Goal: Register for event/course

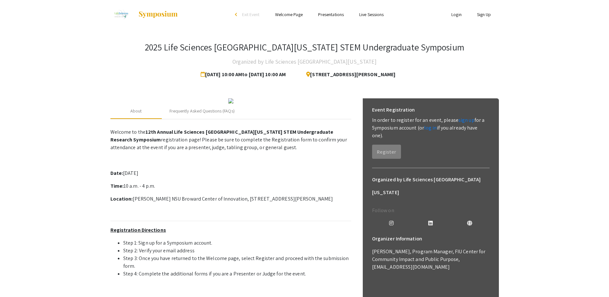
click at [485, 13] on link "Sign Up" at bounding box center [484, 15] width 14 height 6
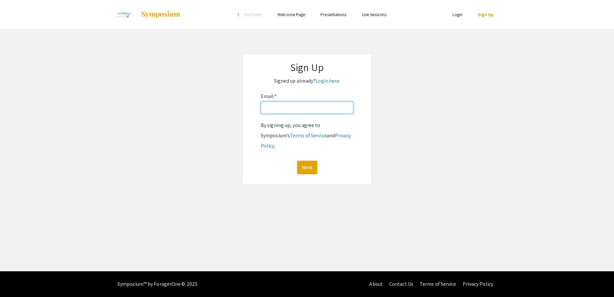
click at [316, 104] on input "Email: *" at bounding box center [307, 107] width 92 height 12
type input "[EMAIL_ADDRESS][DOMAIN_NAME]"
click at [308, 161] on button "Next" at bounding box center [307, 167] width 20 height 13
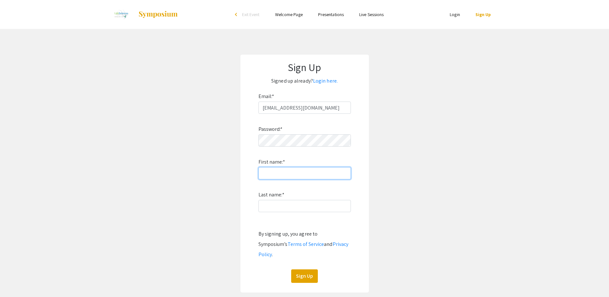
click at [285, 176] on input "First name: *" at bounding box center [304, 173] width 92 height 12
type input "[PERSON_NAME]"
click at [267, 208] on input "Last name: *" at bounding box center [304, 206] width 92 height 12
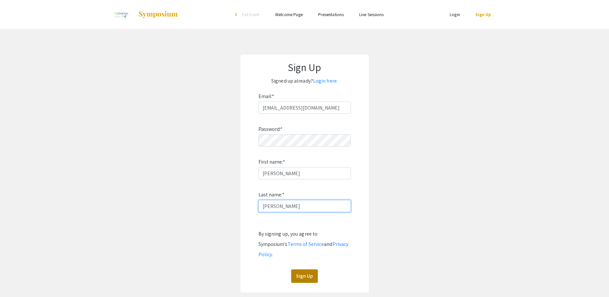
type input "[PERSON_NAME]"
click at [298, 269] on button "Sign Up" at bounding box center [304, 275] width 27 height 13
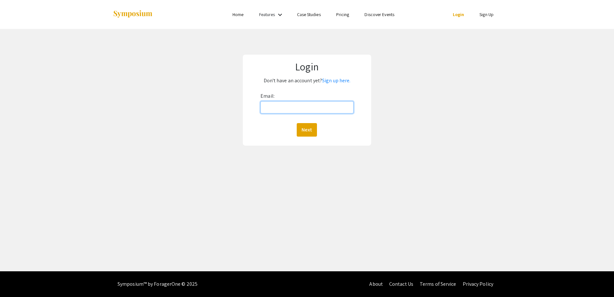
click at [277, 108] on input "Email:" at bounding box center [306, 107] width 93 height 12
type input "[EMAIL_ADDRESS][DOMAIN_NAME]"
click at [304, 132] on button "Next" at bounding box center [307, 129] width 20 height 13
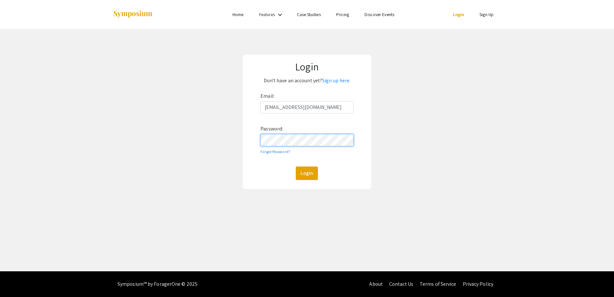
click at [296, 166] on button "Login" at bounding box center [307, 172] width 22 height 13
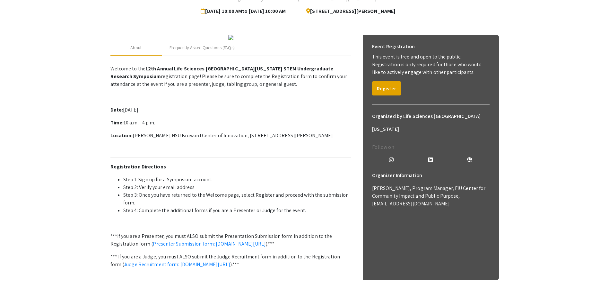
scroll to position [64, 0]
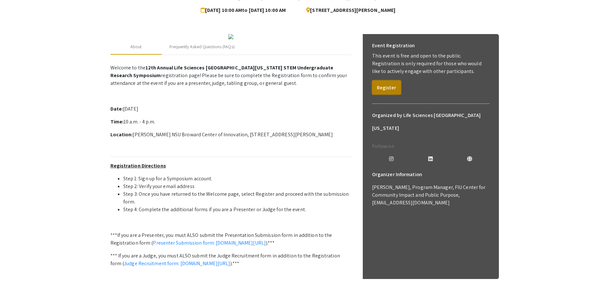
click at [387, 92] on button "Register" at bounding box center [386, 87] width 29 height 14
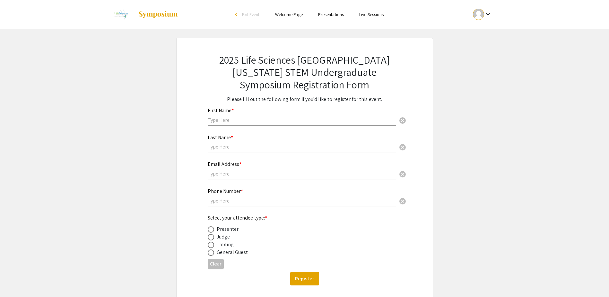
click at [280, 117] on input "text" at bounding box center [302, 120] width 188 height 7
type input "[PERSON_NAME]"
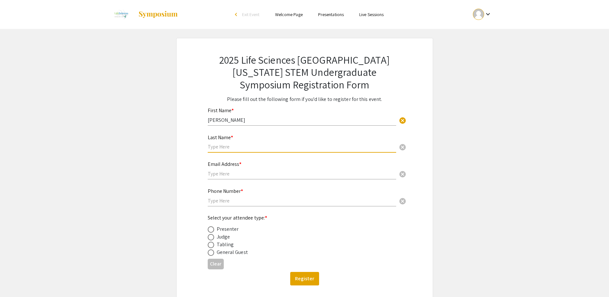
click at [258, 144] on input "text" at bounding box center [302, 146] width 188 height 7
type input "[PERSON_NAME]"
click at [231, 175] on input "text" at bounding box center [302, 173] width 188 height 7
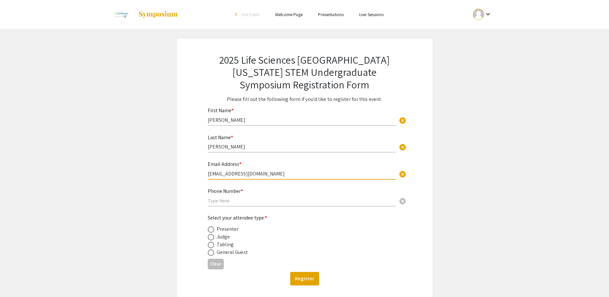
type input "[EMAIL_ADDRESS][DOMAIN_NAME]"
click at [215, 199] on input "text" at bounding box center [302, 200] width 188 height 7
type input "7864988140"
click at [210, 239] on span at bounding box center [211, 237] width 6 height 6
click at [210, 239] on input "radio" at bounding box center [211, 237] width 6 height 6
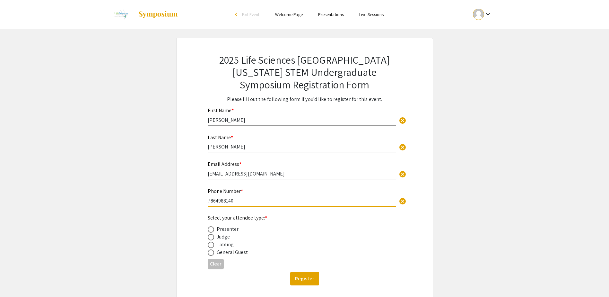
radio input "true"
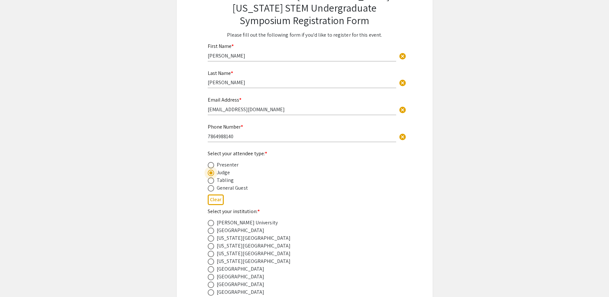
scroll to position [96, 0]
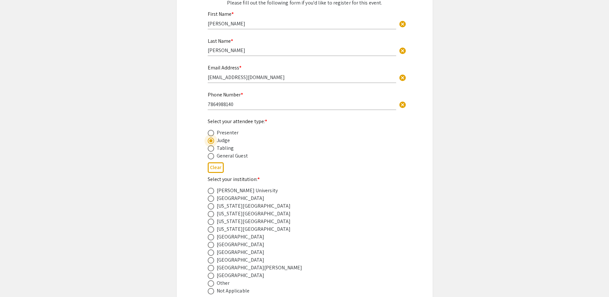
click at [212, 252] on span at bounding box center [211, 252] width 6 height 6
click at [212, 252] on input "radio" at bounding box center [211, 252] width 6 height 6
radio input "true"
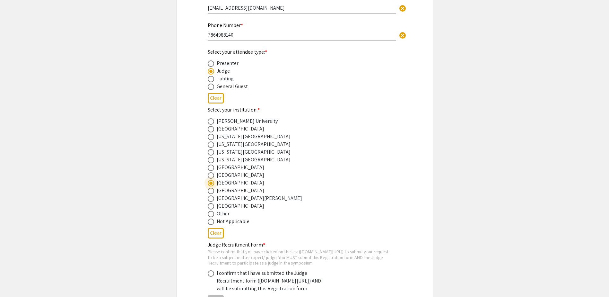
scroll to position [225, 0]
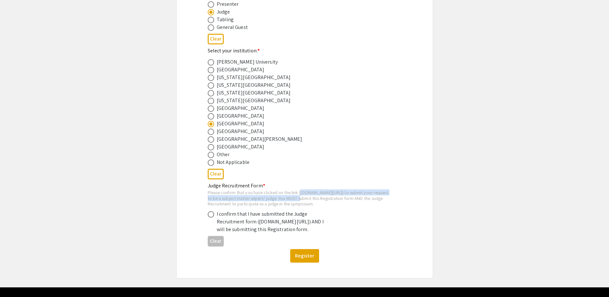
drag, startPoint x: 209, startPoint y: 199, endPoint x: 234, endPoint y: 205, distance: 25.4
click at [234, 205] on div "Please confirm that you have clicked on the link (symposium.foragerone.com/lssf…" at bounding box center [300, 197] width 184 height 17
drag, startPoint x: 234, startPoint y: 205, endPoint x: 227, endPoint y: 204, distance: 6.8
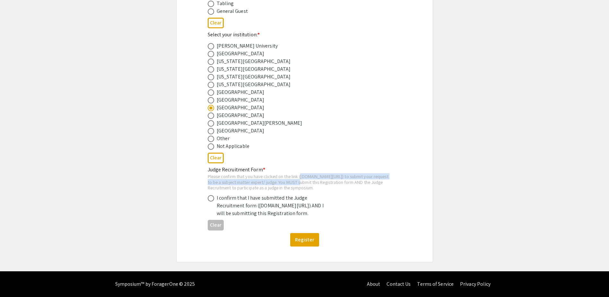
scroll to position [262, 0]
click at [340, 173] on div "Please confirm that you have clicked on the link (symposium.foragerone.com/lssf…" at bounding box center [300, 181] width 184 height 17
click at [337, 173] on div "Please confirm that you have clicked on the link (symposium.foragerone.com/lssf…" at bounding box center [300, 181] width 184 height 17
drag, startPoint x: 218, startPoint y: 198, endPoint x: 326, endPoint y: 205, distance: 107.8
click at [326, 205] on div "I confirm that I have submitted the Judge Recruitment form (symposium.forageron…" at bounding box center [273, 205] width 112 height 23
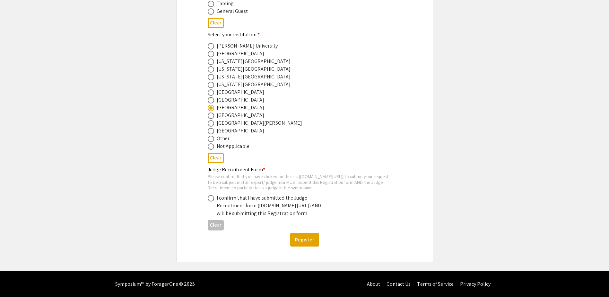
drag, startPoint x: 326, startPoint y: 205, endPoint x: 301, endPoint y: 200, distance: 24.6
click at [210, 195] on span at bounding box center [211, 198] width 6 height 6
click at [210, 195] on input "radio" at bounding box center [211, 198] width 6 height 6
radio input "true"
click at [310, 239] on button "Register" at bounding box center [304, 239] width 29 height 13
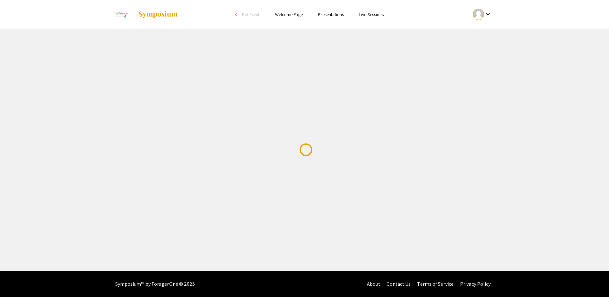
scroll to position [0, 0]
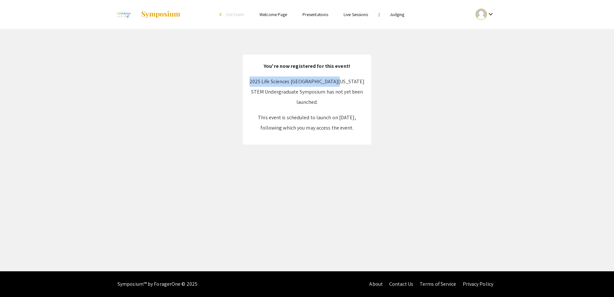
drag, startPoint x: 266, startPoint y: 81, endPoint x: 349, endPoint y: 82, distance: 82.5
click at [349, 82] on p "2025 Life Sciences South Florida STEM Undergraduate Symposium has not yet been …" at bounding box center [307, 91] width 116 height 31
drag, startPoint x: 349, startPoint y: 82, endPoint x: 332, endPoint y: 82, distance: 16.7
copy p "2025 Life Sciences South Florida STEM"
click at [274, 15] on link "Welcome Page" at bounding box center [273, 15] width 28 height 6
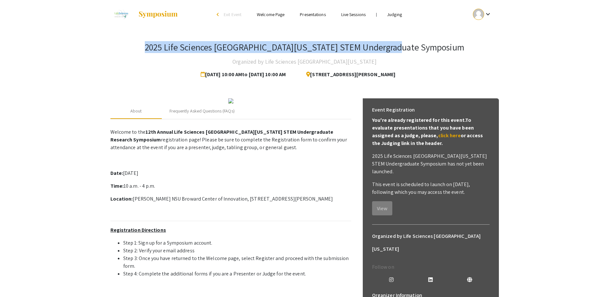
drag, startPoint x: 432, startPoint y: 48, endPoint x: 181, endPoint y: 51, distance: 251.1
click at [181, 51] on div "2025 Life Sciences South Florida STEM Undergraduate Symposium Organized by Life…" at bounding box center [304, 61] width 388 height 39
drag, startPoint x: 181, startPoint y: 51, endPoint x: 257, endPoint y: 49, distance: 75.5
copy h3 "2025 Life Sciences [GEOGRAPHIC_DATA][US_STATE] STEM Undergraduate Symposium"
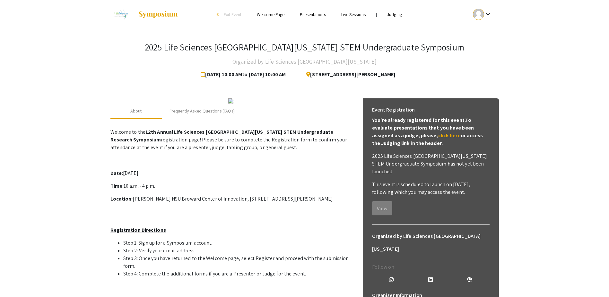
click at [549, 172] on app-registration-page-preview "2025 Life Sciences South Florida STEM Undergraduate Symposium Organized by Life…" at bounding box center [304, 195] width 609 height 333
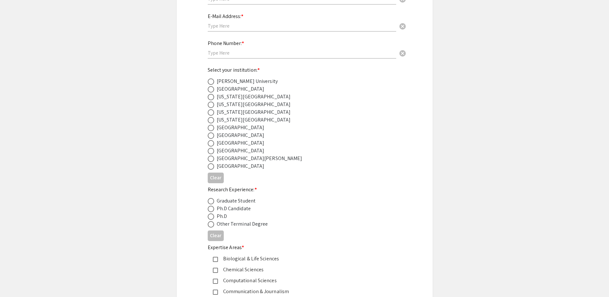
scroll to position [32, 0]
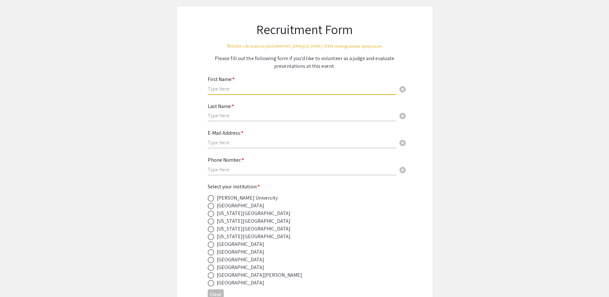
click at [250, 91] on input "text" at bounding box center [302, 88] width 188 height 7
type input "[PERSON_NAME]"
click at [234, 113] on input "text" at bounding box center [302, 115] width 188 height 7
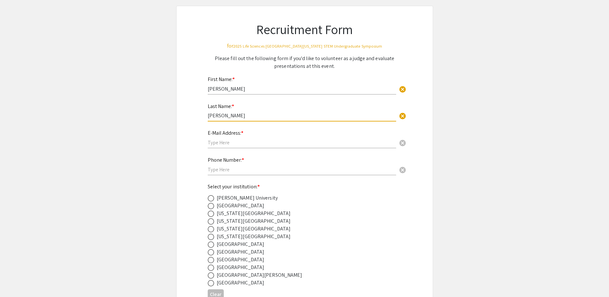
type input "[PERSON_NAME]"
click at [243, 145] on input "text" at bounding box center [302, 142] width 188 height 7
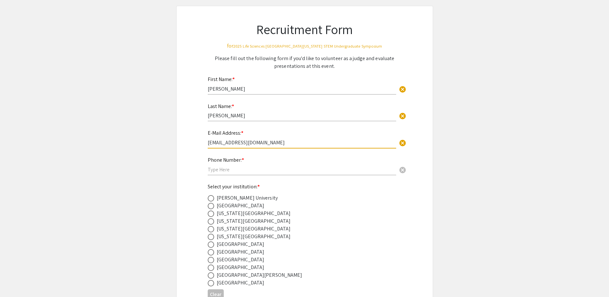
type input "[EMAIL_ADDRESS][DOMAIN_NAME]"
click at [231, 170] on input "text" at bounding box center [302, 169] width 188 height 7
type input "7864988140"
click at [212, 259] on span at bounding box center [211, 260] width 6 height 6
click at [212, 259] on input "radio" at bounding box center [211, 260] width 6 height 6
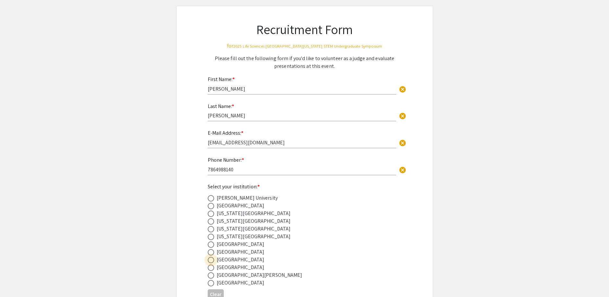
radio input "true"
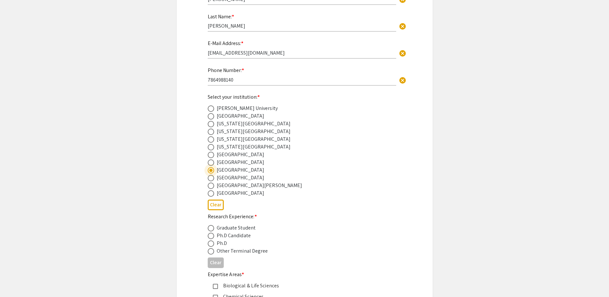
scroll to position [128, 0]
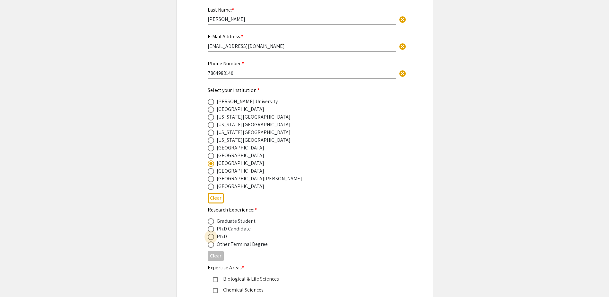
click at [209, 236] on span at bounding box center [211, 236] width 6 height 6
click at [209, 236] on input "radio" at bounding box center [211, 236] width 6 height 6
radio input "true"
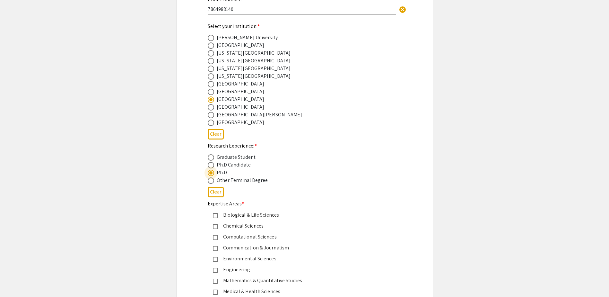
scroll to position [193, 0]
click at [214, 226] on mat-pseudo-checkbox at bounding box center [215, 225] width 5 height 5
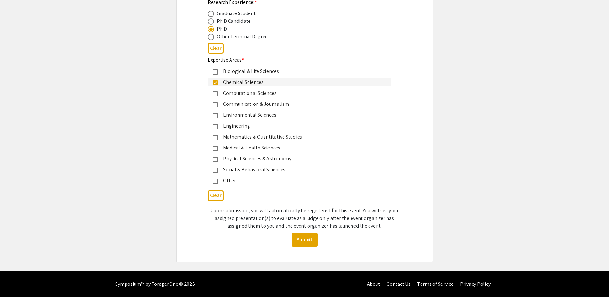
scroll to position [304, 0]
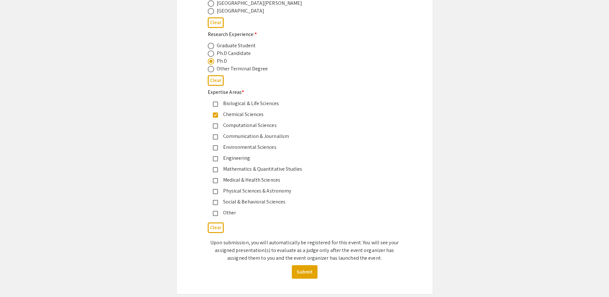
drag, startPoint x: 217, startPoint y: 178, endPoint x: 225, endPoint y: 178, distance: 8.1
click at [217, 178] on mat-pseudo-checkbox at bounding box center [215, 180] width 5 height 5
click at [306, 272] on button "Submit" at bounding box center [305, 271] width 26 height 13
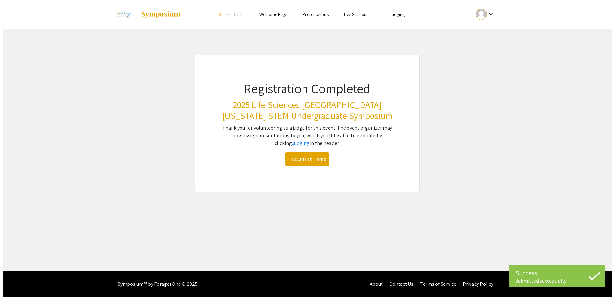
scroll to position [0, 0]
